Goal: Information Seeking & Learning: Check status

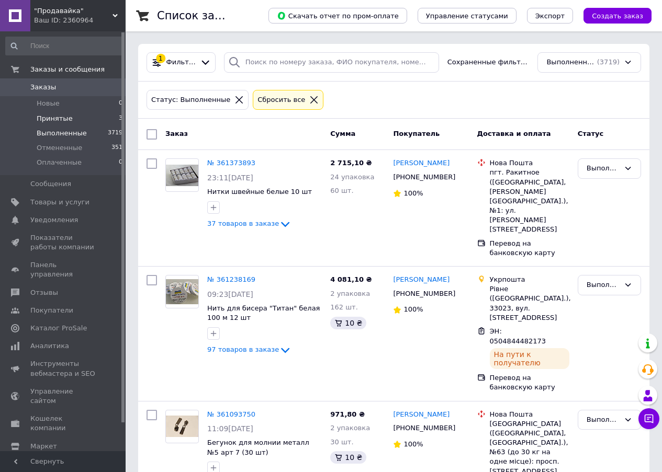
click at [52, 119] on span "Принятые" at bounding box center [55, 118] width 36 height 9
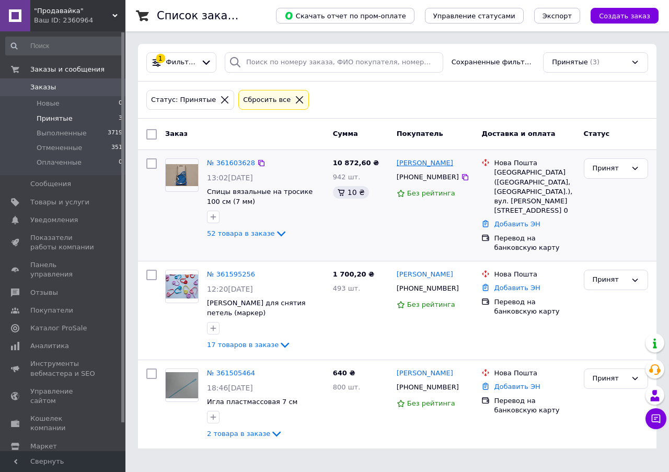
click at [417, 163] on link "[PERSON_NAME]" at bounding box center [425, 163] width 56 height 10
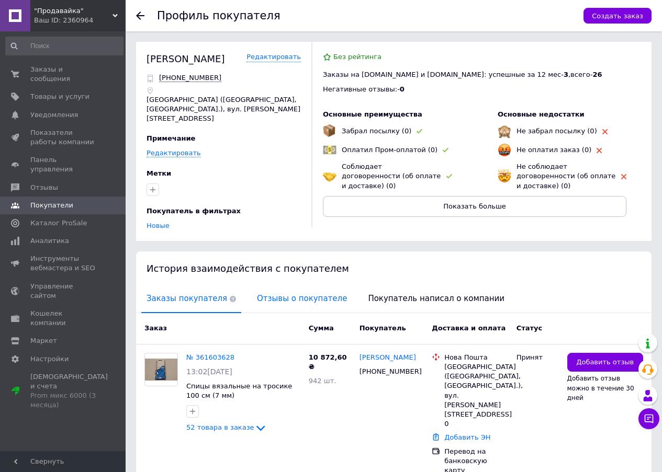
click at [284, 288] on span "Отзывы о покупателе" at bounding box center [302, 299] width 100 height 27
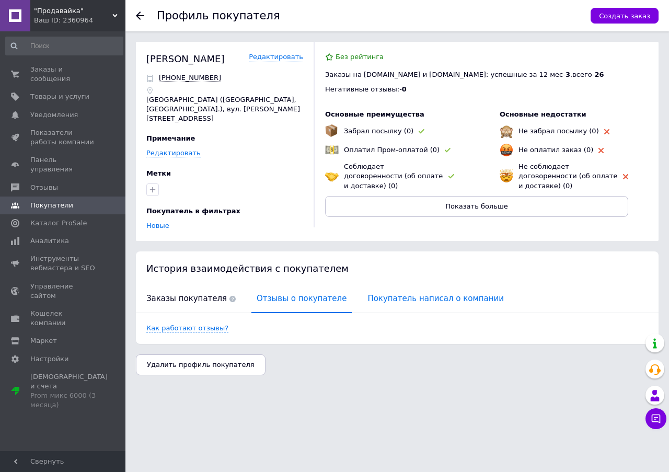
click at [384, 289] on span "Покупатель написал о компании" at bounding box center [435, 299] width 147 height 27
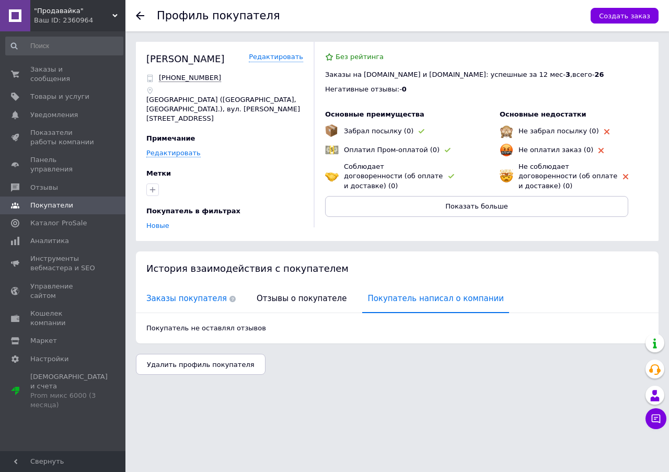
click at [162, 291] on span "Заказы покупателя" at bounding box center [191, 299] width 100 height 27
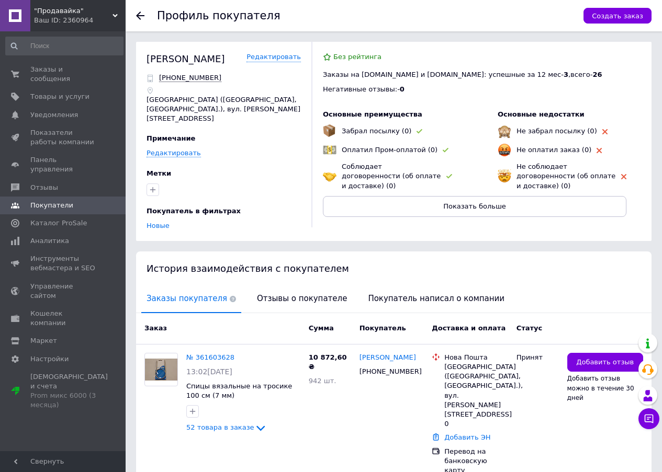
click at [145, 14] on div at bounding box center [146, 15] width 21 height 31
click at [138, 13] on icon at bounding box center [140, 16] width 8 height 8
